Goal: Learn about a topic: Learn about a topic

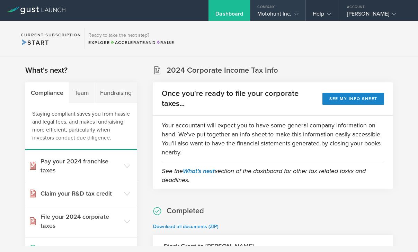
click at [281, 14] on div "Motohunt Inc." at bounding box center [278, 15] width 41 height 10
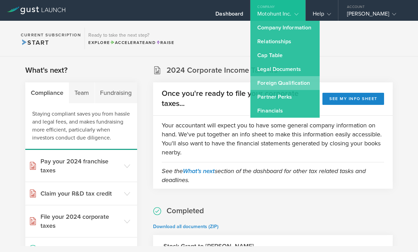
click at [278, 81] on link "Foreign Qualification" at bounding box center [285, 83] width 69 height 14
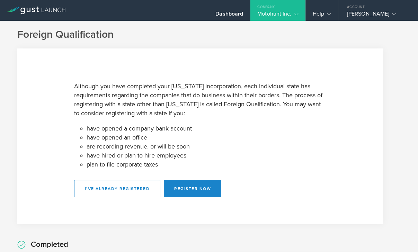
click at [274, 11] on div "Motohunt Inc." at bounding box center [278, 15] width 41 height 10
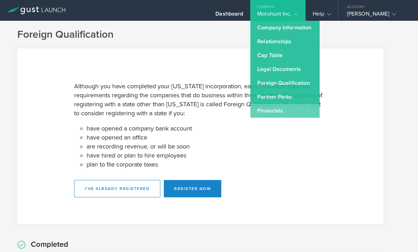
click at [267, 112] on link "Financials" at bounding box center [285, 111] width 69 height 14
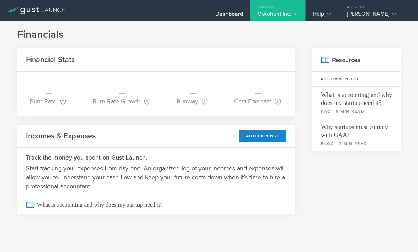
click at [271, 10] on div "Company" at bounding box center [278, 5] width 55 height 10
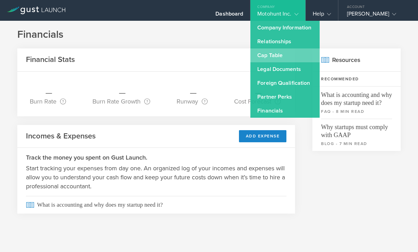
click at [269, 56] on link "Cap Table" at bounding box center [285, 56] width 69 height 14
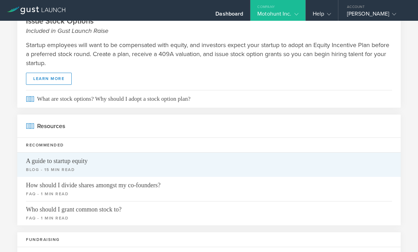
scroll to position [352, 0]
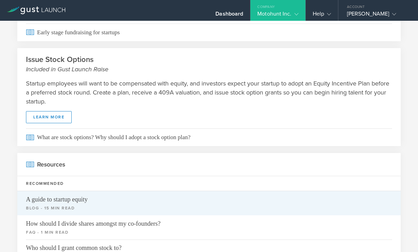
click at [65, 200] on span "A guide to startup equity" at bounding box center [209, 197] width 366 height 12
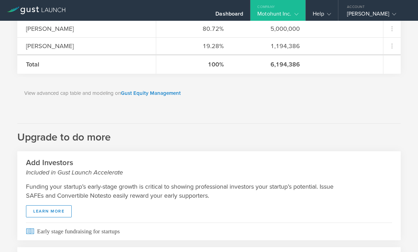
scroll to position [0, 0]
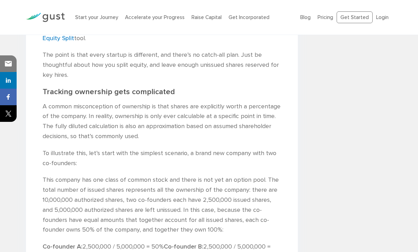
scroll to position [1012, 0]
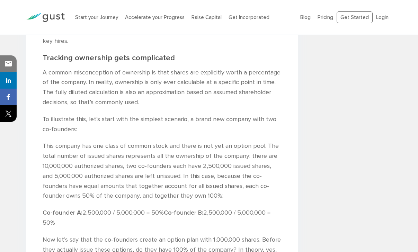
click at [185, 141] on p "This company has one class of common stock and there is not yet an option pool.…" at bounding box center [162, 171] width 239 height 60
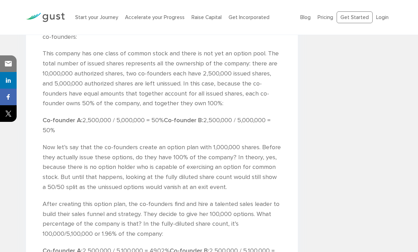
scroll to position [1109, 0]
